Goal: Communication & Community: Answer question/provide support

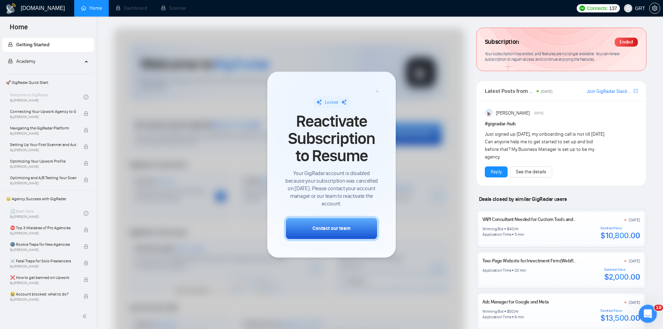
click at [645, 308] on icon "Open Intercom Messenger" at bounding box center [646, 312] width 11 height 11
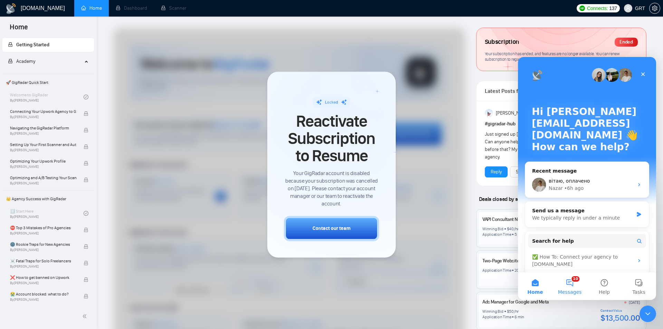
click at [572, 285] on button "10 Messages" at bounding box center [569, 286] width 35 height 28
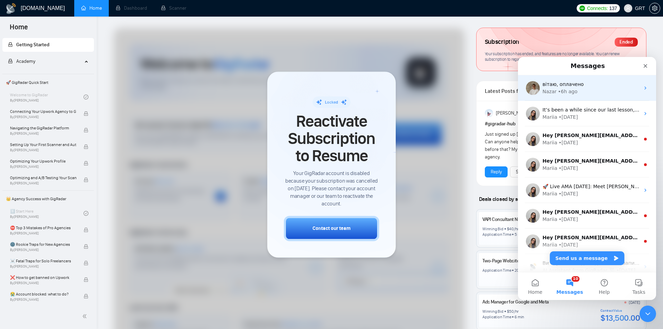
click at [578, 88] on div "вітаю, оплачено" at bounding box center [590, 84] width 97 height 7
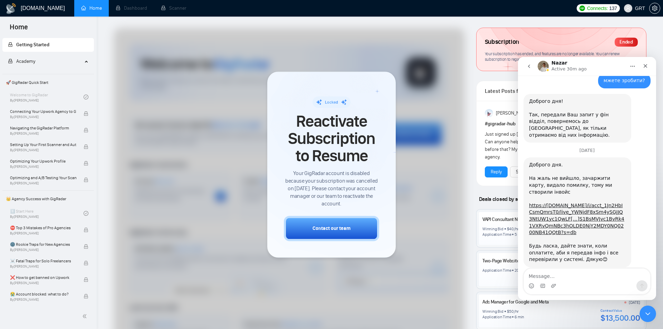
scroll to position [401, 0]
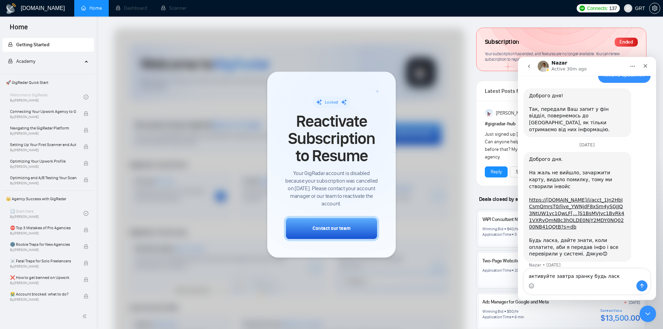
type textarea "активуйте завтра зранку будь ласка"
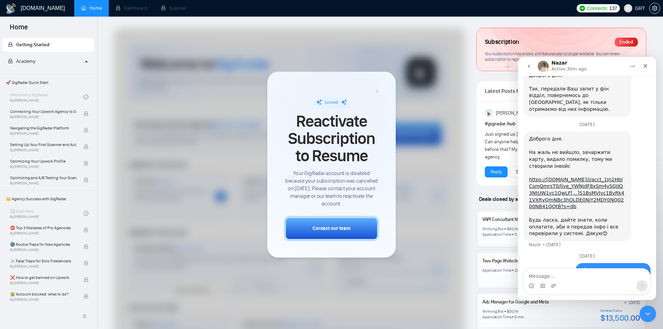
scroll to position [422, 0]
click at [530, 67] on icon "go back" at bounding box center [529, 67] width 6 height 6
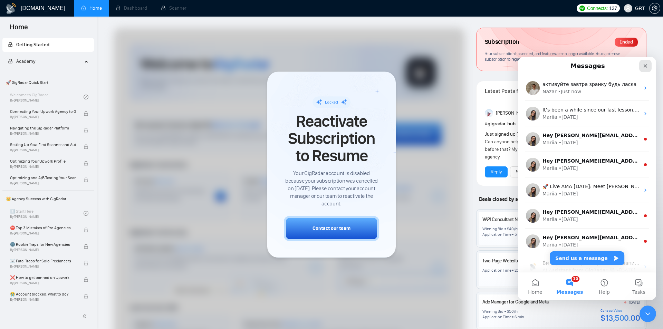
click at [644, 66] on icon "Close" at bounding box center [645, 66] width 4 height 4
